Goal: Task Accomplishment & Management: Use online tool/utility

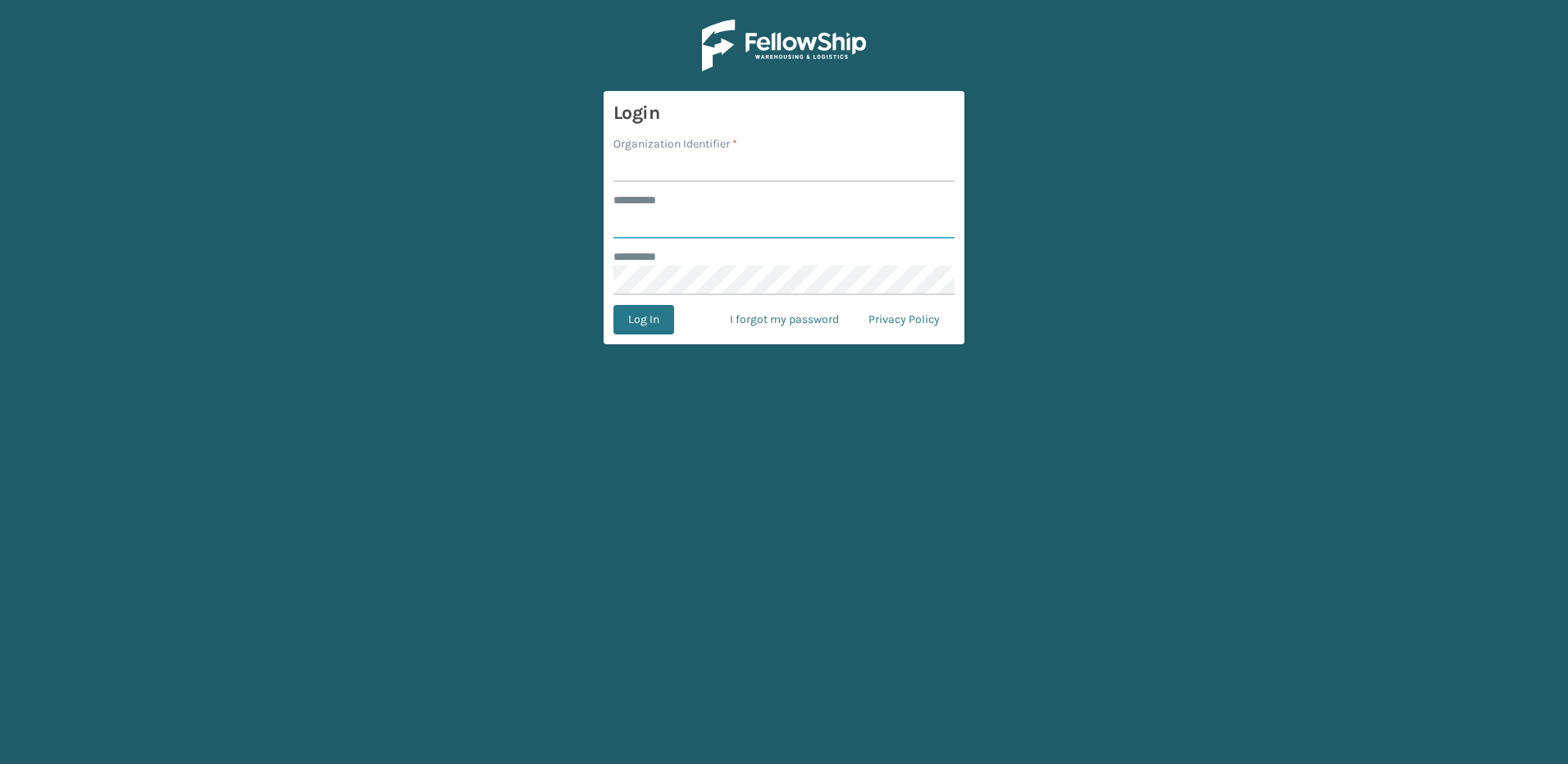
type input "********"
click at [675, 168] on input "Organization Identifier *" at bounding box center [784, 167] width 341 height 29
type input "Fellowship - East"
click at [643, 318] on button "Log In" at bounding box center [644, 320] width 61 height 29
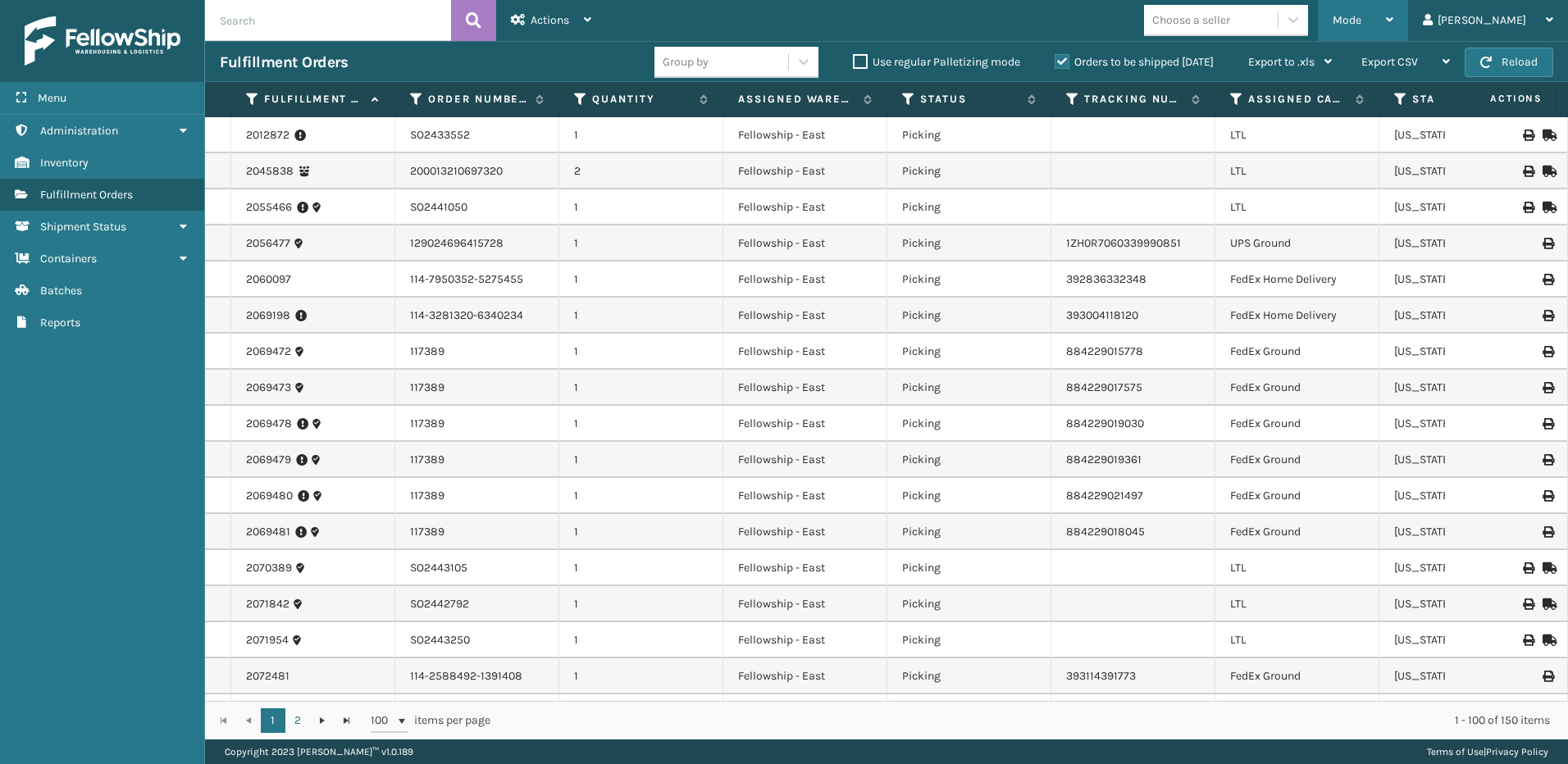
click at [1393, 16] on div "Mode" at bounding box center [1363, 20] width 61 height 41
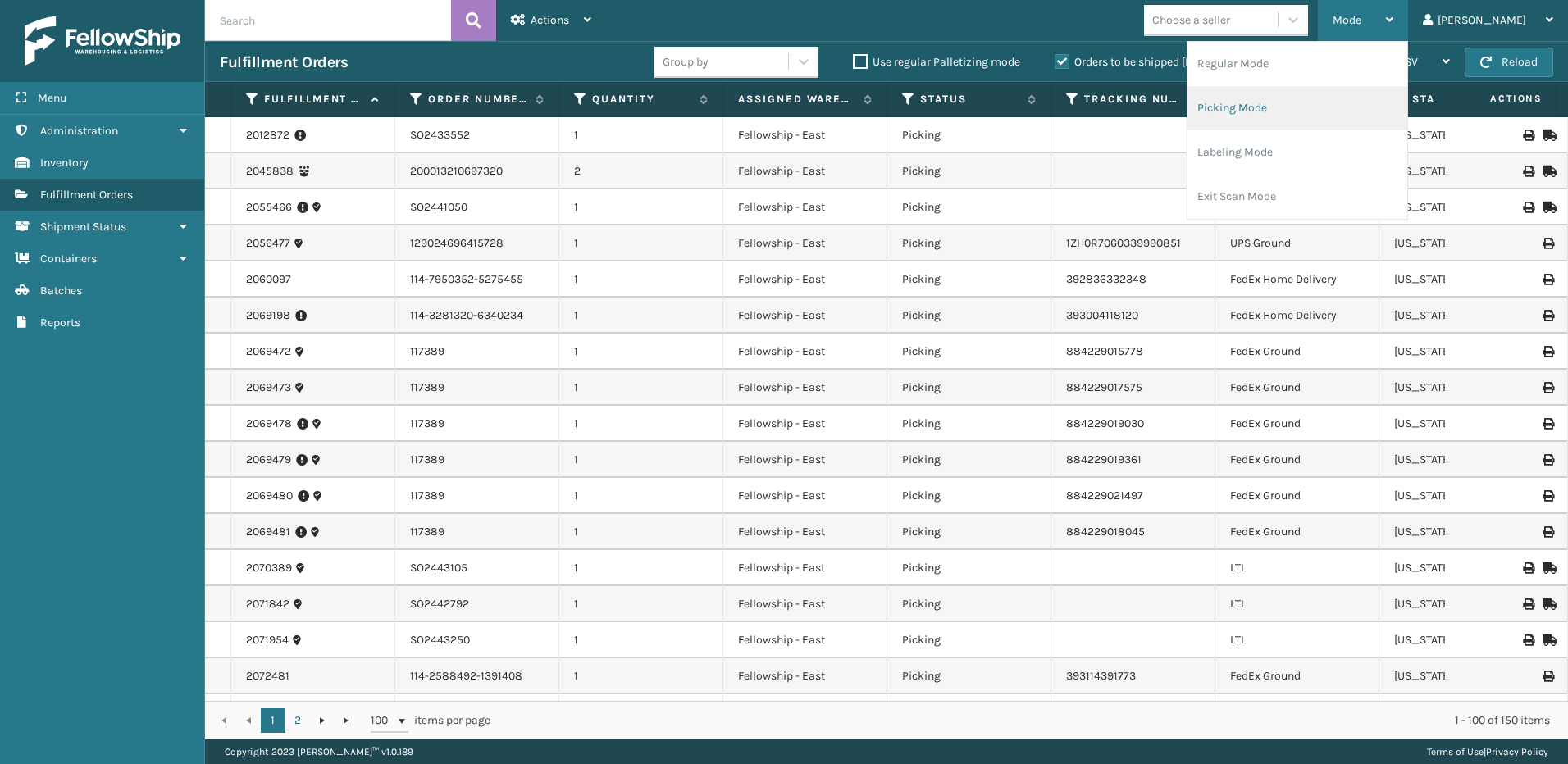
click at [1301, 107] on li "Picking Mode" at bounding box center [1298, 108] width 220 height 45
